Goal: Task Accomplishment & Management: Complete application form

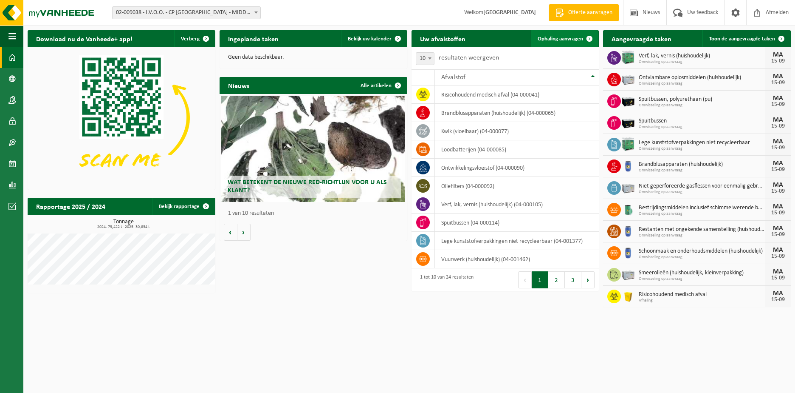
click at [553, 37] on span "Ophaling aanvragen" at bounding box center [560, 39] width 45 height 6
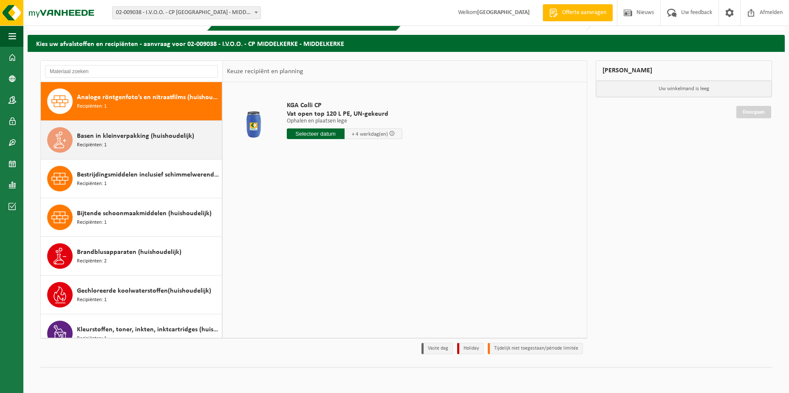
click at [129, 134] on span "Basen in kleinverpakking (huishoudelijk)" at bounding box center [135, 136] width 117 height 10
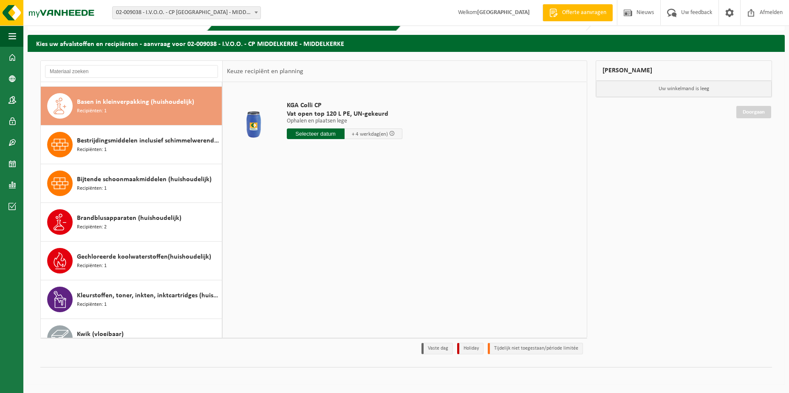
scroll to position [39, 0]
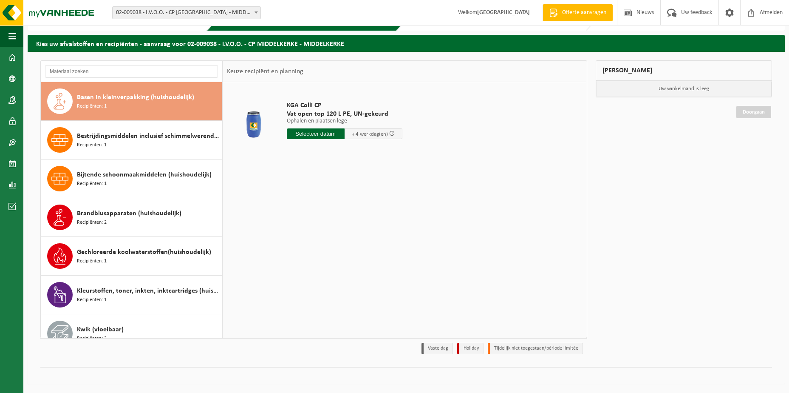
click at [305, 133] on input "text" at bounding box center [316, 133] width 58 height 11
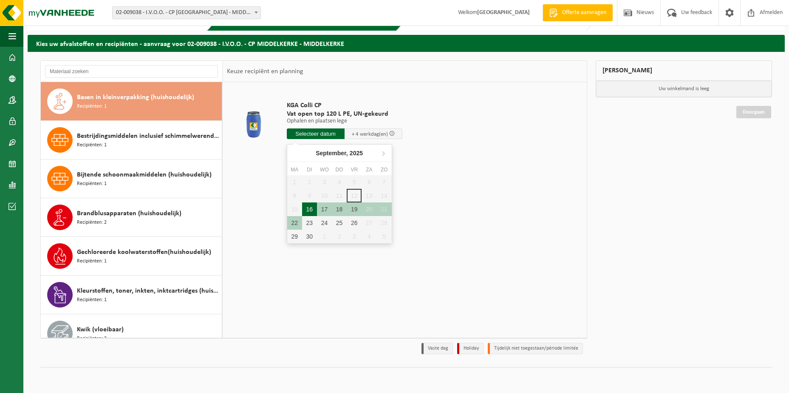
click at [308, 209] on div "16" at bounding box center [309, 209] width 15 height 14
type input "Van 2025-09-16"
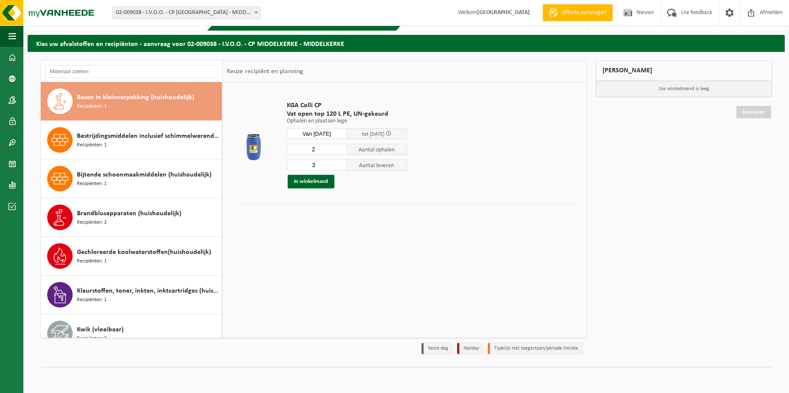
click at [339, 150] on input "2" at bounding box center [317, 149] width 60 height 11
type input "1"
click at [339, 150] on input "1" at bounding box center [317, 149] width 60 height 11
click at [339, 166] on input "2" at bounding box center [317, 164] width 60 height 11
type input "1"
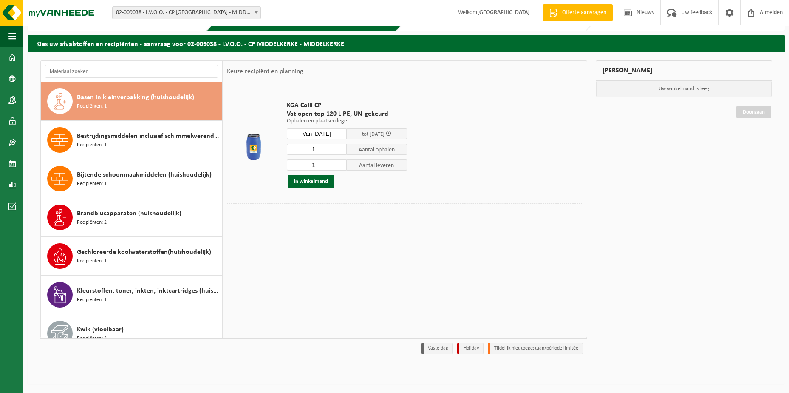
click at [339, 166] on input "1" at bounding box center [317, 164] width 60 height 11
click at [317, 181] on button "In winkelmand" at bounding box center [311, 182] width 47 height 14
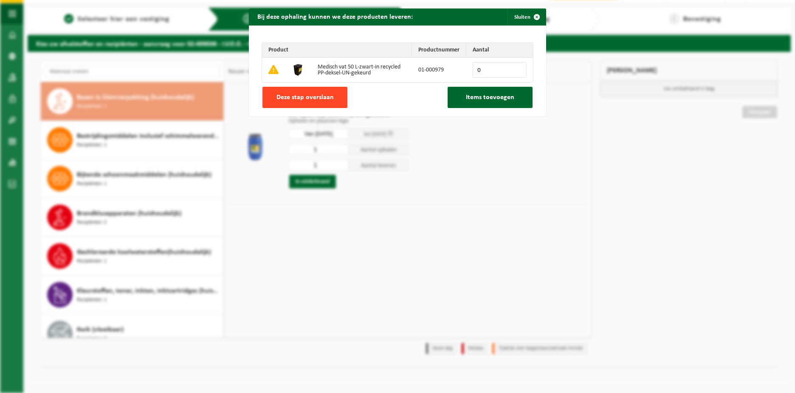
click at [294, 97] on span "Deze stap overslaan" at bounding box center [305, 97] width 57 height 7
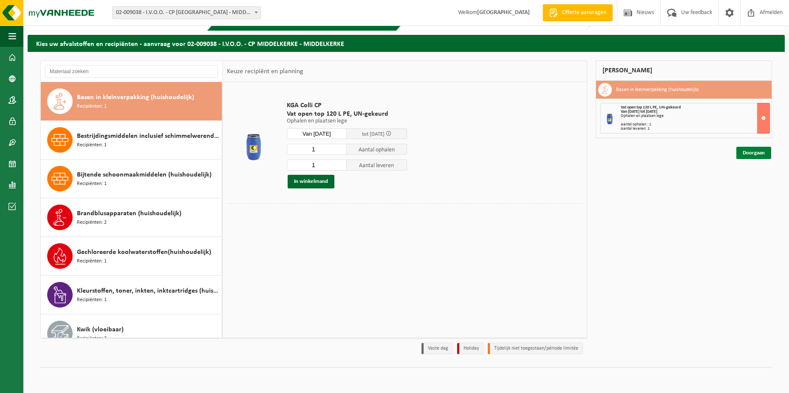
click at [749, 155] on link "Doorgaan" at bounding box center [753, 153] width 35 height 12
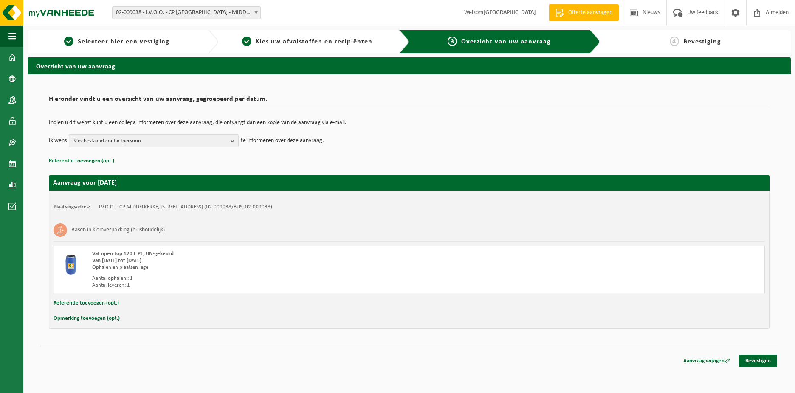
click at [88, 315] on button "Opmerking toevoegen (opt.)" at bounding box center [87, 318] width 66 height 11
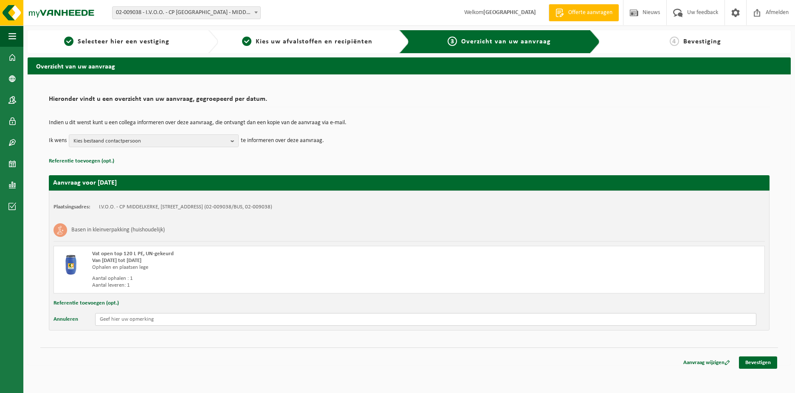
click at [107, 319] on input "text" at bounding box center [425, 319] width 661 height 13
type input "²"
type input "Basen ( Cloor )"
click at [750, 362] on link "Bevestigen" at bounding box center [758, 362] width 38 height 12
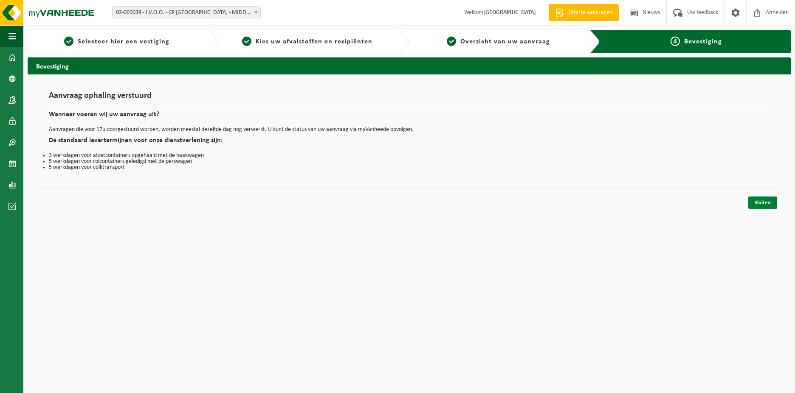
click at [758, 201] on link "Sluiten" at bounding box center [763, 202] width 29 height 12
